Goal: Task Accomplishment & Management: Complete application form

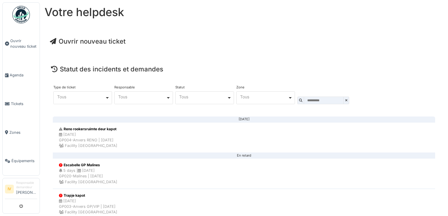
click at [76, 43] on span "Ouvrir nouveau ticket" at bounding box center [88, 41] width 76 height 8
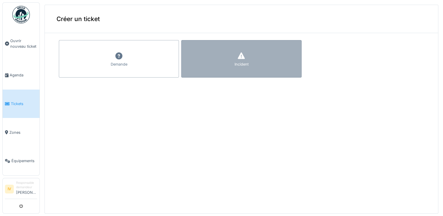
click at [237, 60] on div at bounding box center [241, 56] width 9 height 11
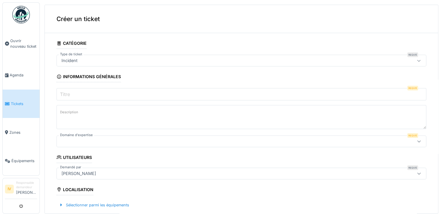
click at [96, 93] on input "Titre" at bounding box center [242, 94] width 370 height 12
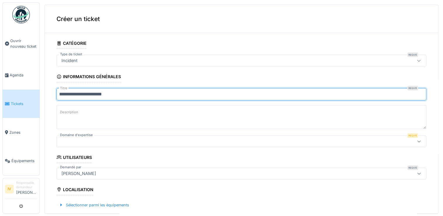
type input "**********"
click at [70, 107] on textarea "Description" at bounding box center [242, 117] width 370 height 24
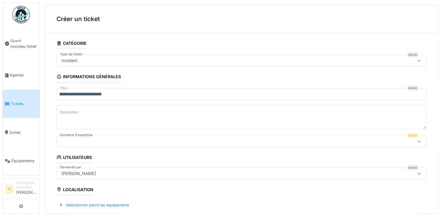
click at [97, 142] on div at bounding box center [221, 141] width 324 height 6
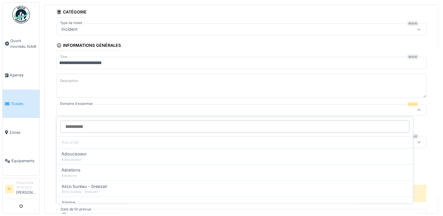
click at [272, 126] on input "Domaine d'expertise" at bounding box center [234, 127] width 349 height 12
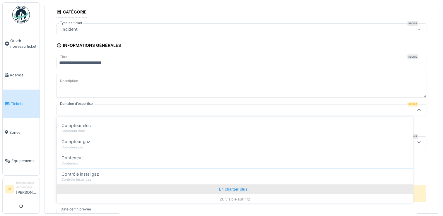
click at [233, 187] on div "En charger plus…" at bounding box center [235, 189] width 356 height 9
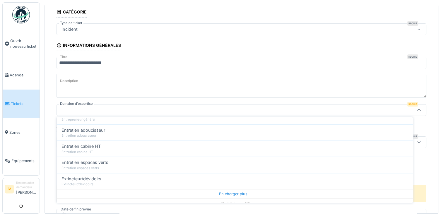
scroll to position [612, 0]
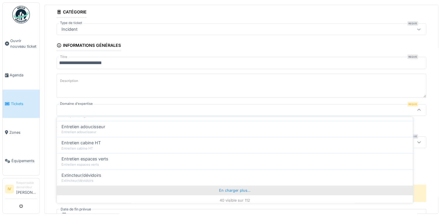
click at [233, 187] on div "En charger plus…" at bounding box center [235, 190] width 356 height 9
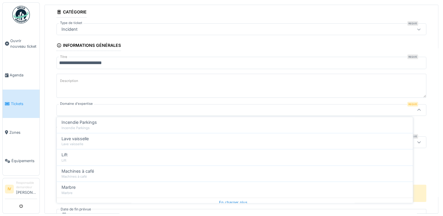
scroll to position [935, 0]
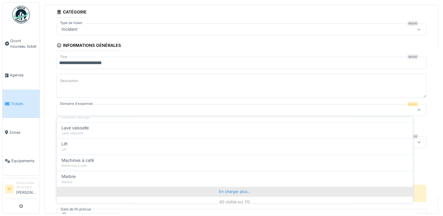
click at [240, 187] on div "En charger plus…" at bounding box center [235, 191] width 356 height 9
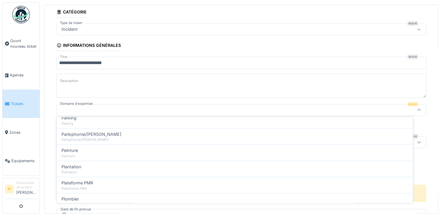
scroll to position [1248, 0]
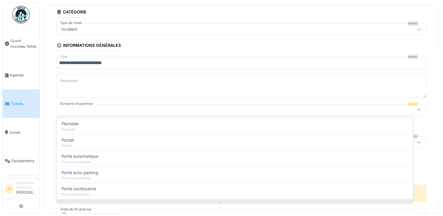
click at [232, 199] on div "En charger plus…" at bounding box center [235, 203] width 356 height 9
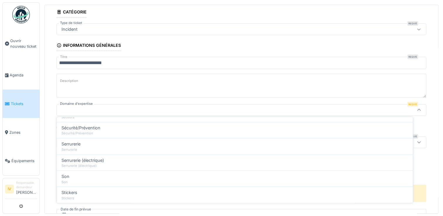
scroll to position [1582, 0]
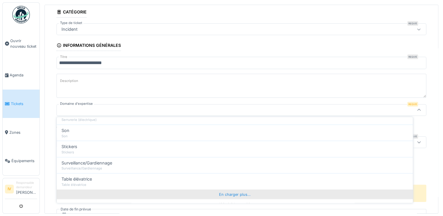
click at [242, 190] on div "En charger plus…" at bounding box center [235, 194] width 356 height 9
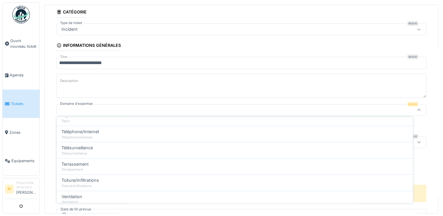
scroll to position [1657, 0]
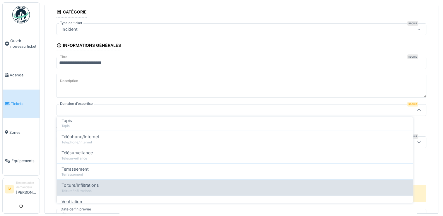
click at [116, 182] on div "Toiture/Infiltrations" at bounding box center [235, 185] width 347 height 6
type input "***"
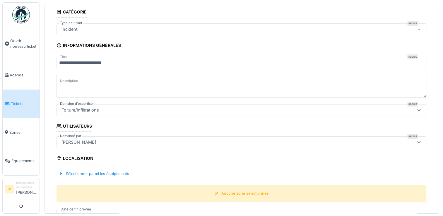
click at [84, 81] on textarea "Description" at bounding box center [242, 86] width 370 height 24
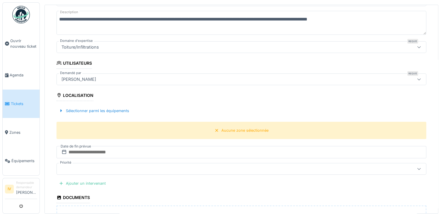
scroll to position [102, 0]
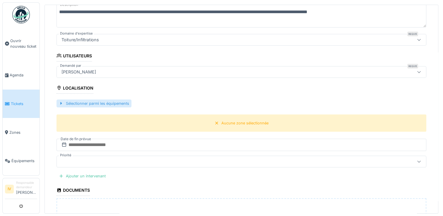
type textarea "**********"
click at [122, 102] on div "Sélectionner parmi les équipements" at bounding box center [94, 104] width 75 height 8
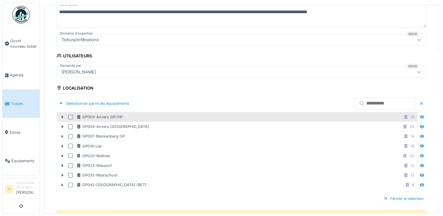
click at [71, 115] on div at bounding box center [70, 117] width 5 height 5
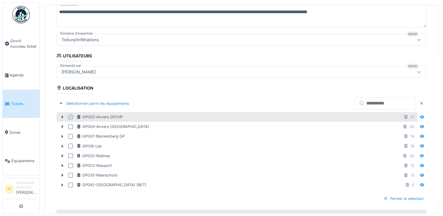
scroll to position [284, 0]
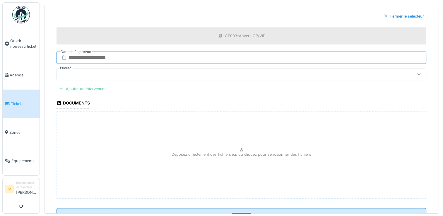
click at [122, 57] on input "text" at bounding box center [242, 58] width 370 height 12
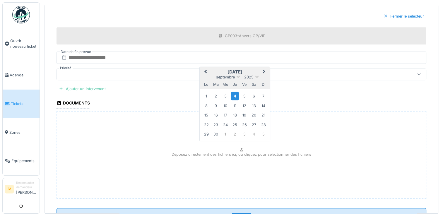
click at [234, 93] on div "4" at bounding box center [235, 96] width 8 height 8
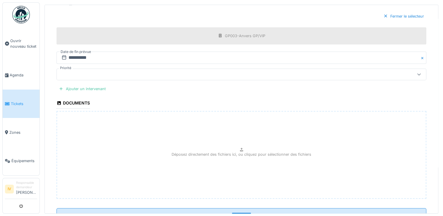
click at [116, 74] on div at bounding box center [242, 75] width 370 height 12
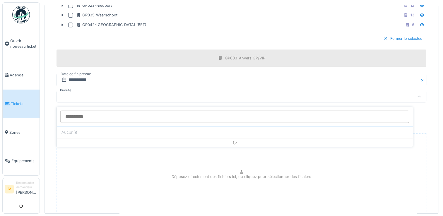
scroll to position [247, 0]
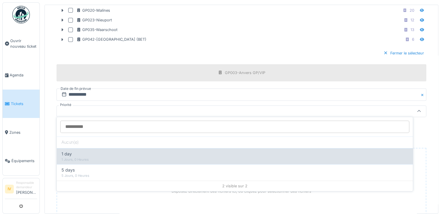
click at [195, 158] on div "1 Jours, 0 Heures" at bounding box center [235, 159] width 347 height 5
type input "**"
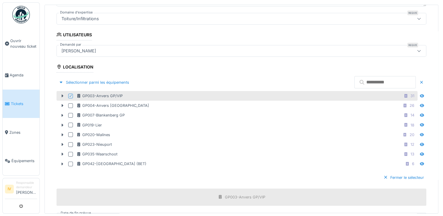
scroll to position [305, 0]
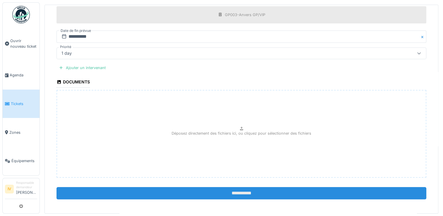
click at [236, 190] on input "**********" at bounding box center [242, 193] width 370 height 12
